Goal: Transaction & Acquisition: Subscribe to service/newsletter

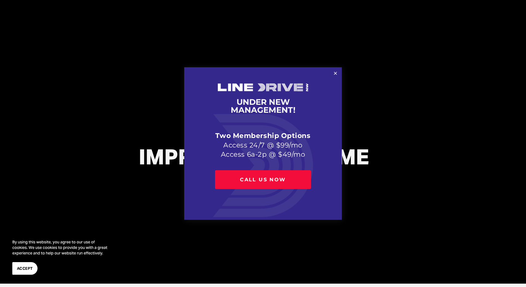
scroll to position [4, 0]
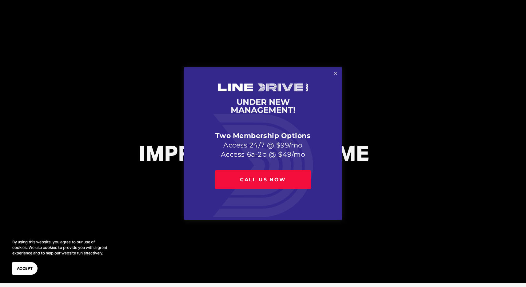
click at [334, 76] on link "Close" at bounding box center [335, 73] width 11 height 11
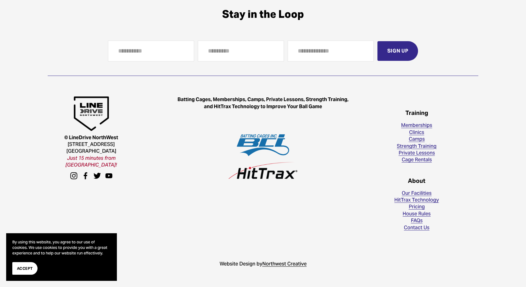
scroll to position [1781, 0]
click at [424, 148] on link "Strength Training" at bounding box center [417, 146] width 40 height 7
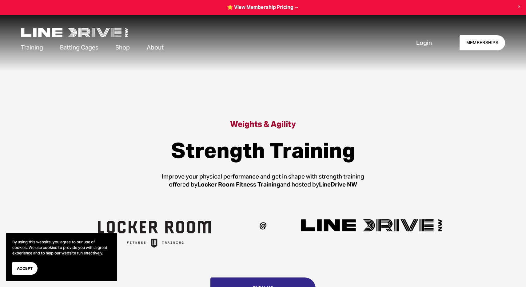
click at [76, 51] on span "Batting Cages" at bounding box center [79, 47] width 38 height 8
click at [0, 0] on link "Cage Availability" at bounding box center [0, 0] width 0 height 0
click at [274, 10] on link at bounding box center [263, 7] width 526 height 15
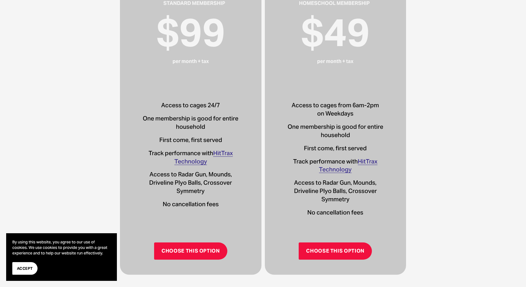
scroll to position [299, 0]
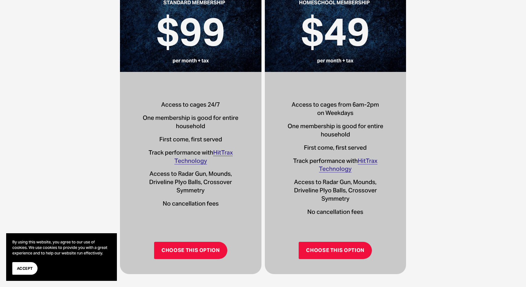
click at [197, 252] on link "Choose This Option" at bounding box center [190, 250] width 73 height 17
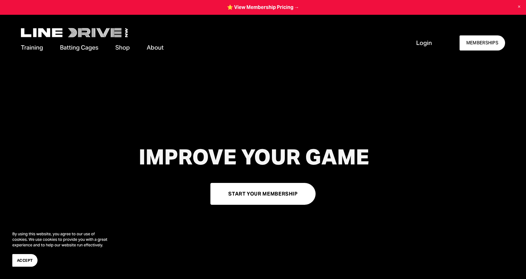
click at [431, 43] on div "Login MEMBERSHIPS" at bounding box center [455, 42] width 100 height 15
click at [425, 43] on span "Login" at bounding box center [424, 43] width 16 height 8
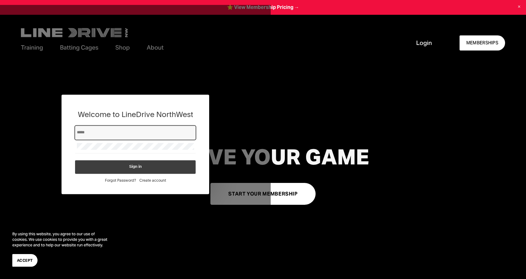
type input "**********"
click at [123, 171] on button "Sign in" at bounding box center [135, 167] width 121 height 14
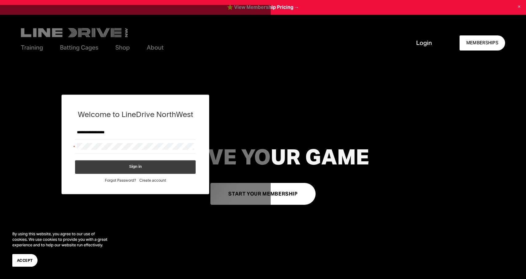
click at [124, 171] on button "Sign in" at bounding box center [135, 167] width 121 height 14
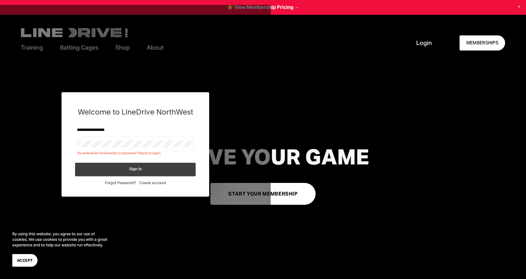
click at [151, 183] on span "Create account" at bounding box center [152, 182] width 27 height 5
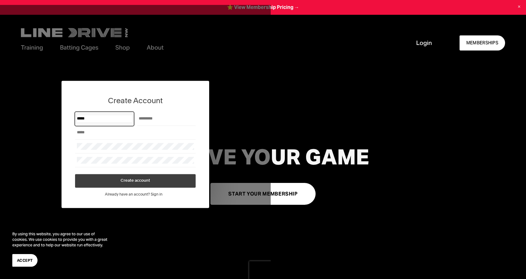
type input "*****"
type input "******"
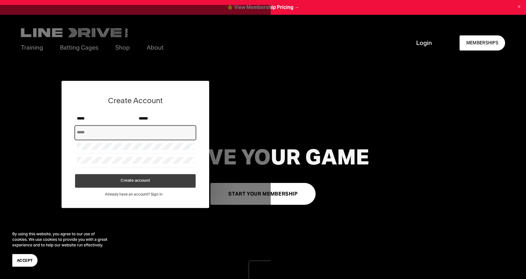
type input "**********"
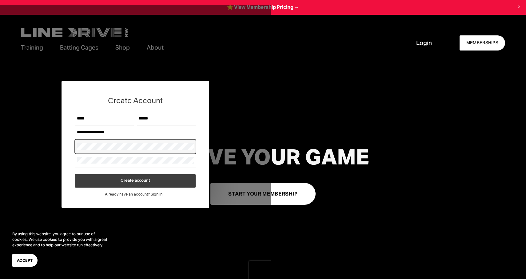
click at [176, 188] on footer "Already have an account? Sign in" at bounding box center [135, 195] width 121 height 14
click at [175, 182] on button "Create account" at bounding box center [135, 181] width 121 height 14
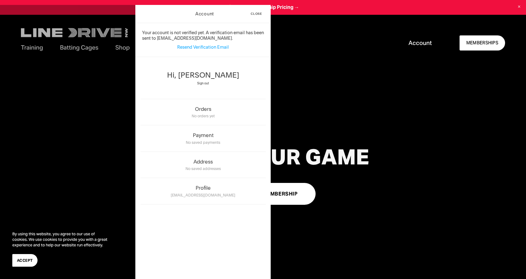
click at [210, 49] on span "Resend Verification Email" at bounding box center [203, 47] width 52 height 6
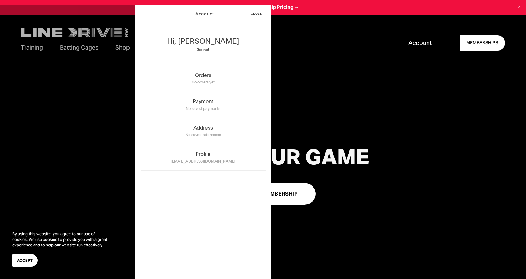
click at [332, 67] on div "Skip to Content Training Memberships" at bounding box center [263, 43] width 526 height 56
click at [261, 14] on span "Close" at bounding box center [256, 13] width 11 height 3
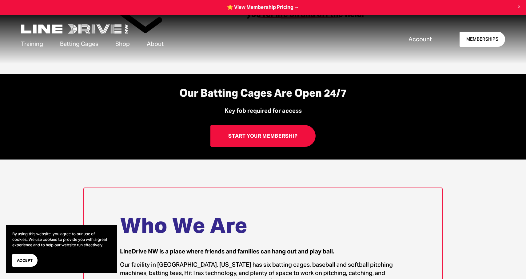
scroll to position [416, 0]
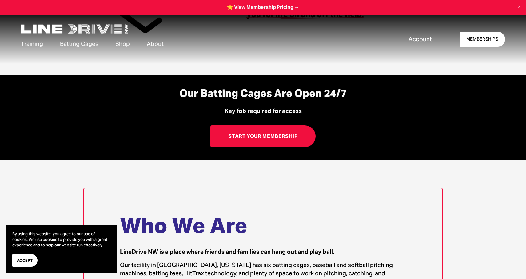
click at [281, 140] on link "Start Your Membership" at bounding box center [262, 136] width 105 height 22
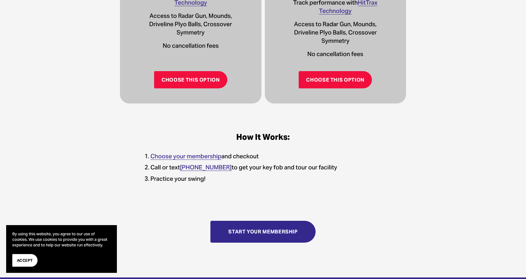
scroll to position [420, 0]
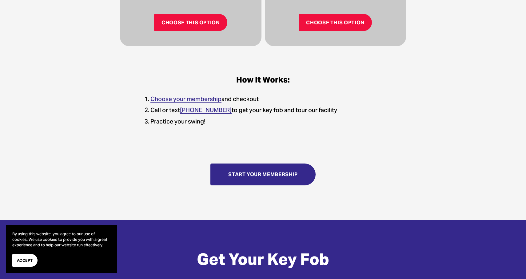
click at [32, 260] on span "Accept" at bounding box center [25, 260] width 16 height 6
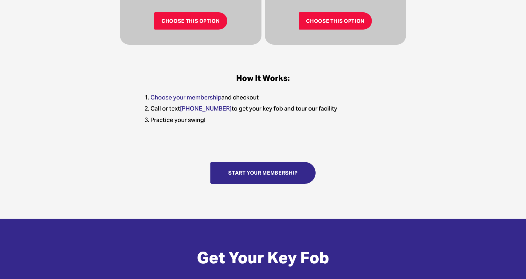
scroll to position [422, 0]
